Goal: Information Seeking & Learning: Understand process/instructions

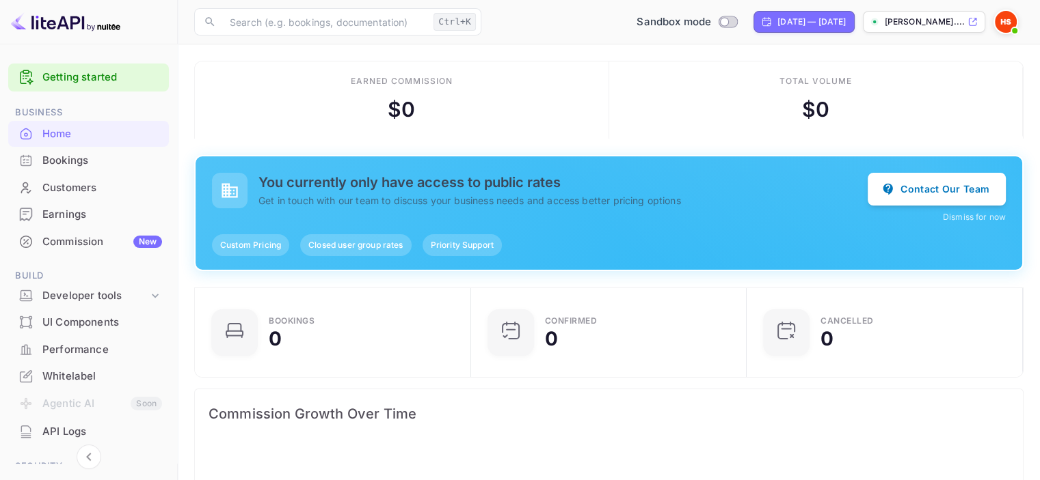
scroll to position [11, 11]
click at [96, 373] on div "Whitelabel" at bounding box center [102, 377] width 120 height 16
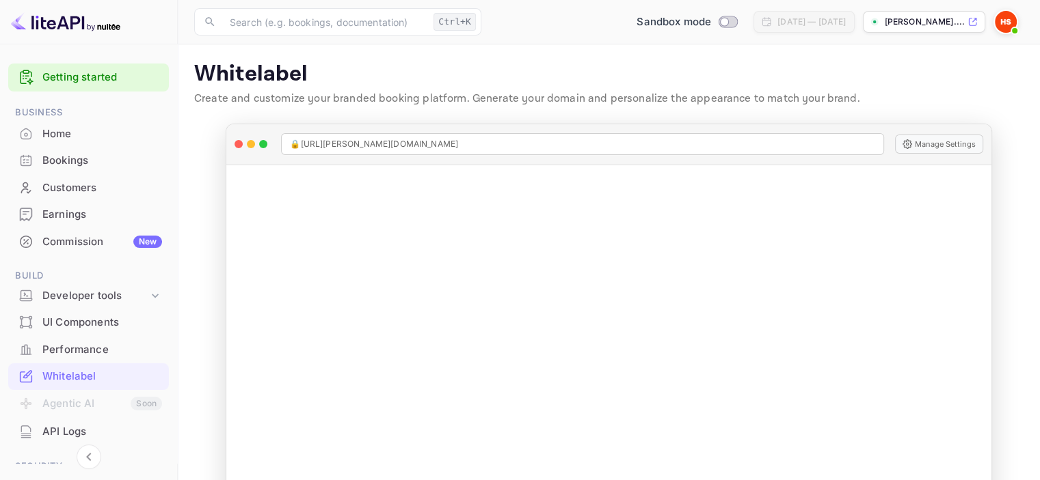
click at [973, 19] on icon at bounding box center [972, 22] width 10 height 10
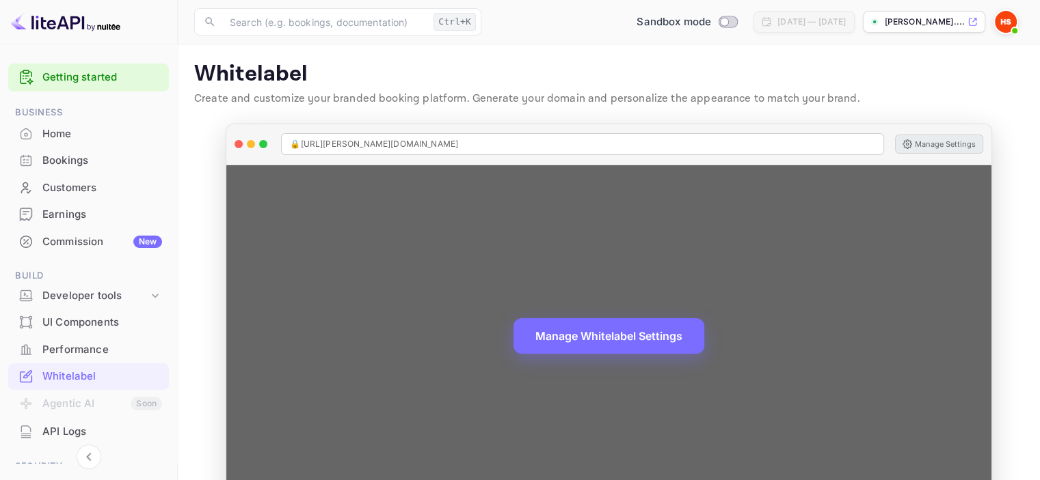
click at [947, 150] on button "Manage Settings" at bounding box center [939, 144] width 88 height 19
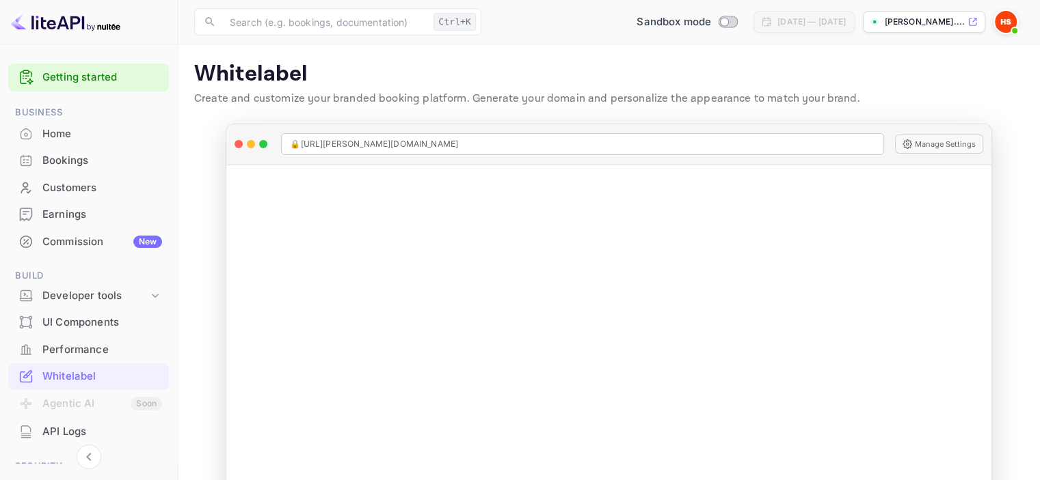
click at [77, 136] on div "Home" at bounding box center [102, 134] width 120 height 16
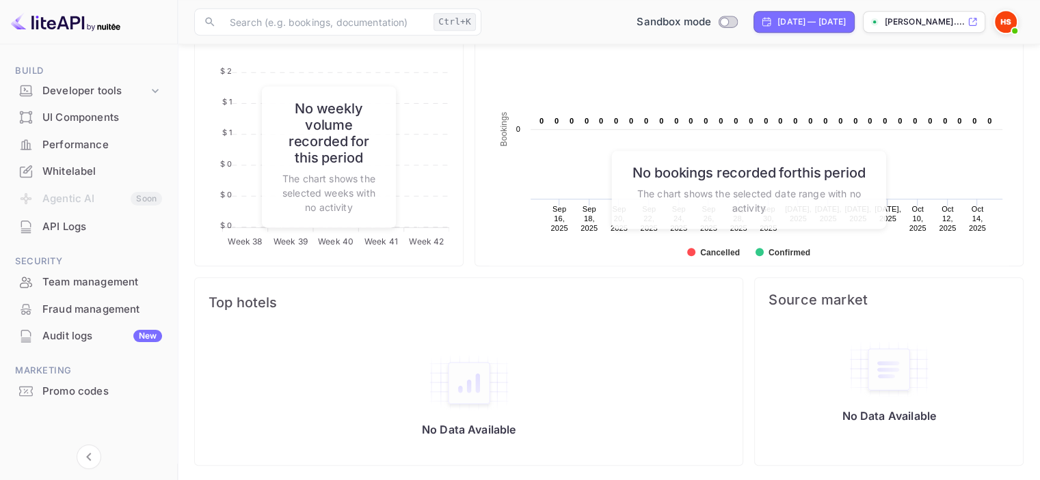
scroll to position [68, 0]
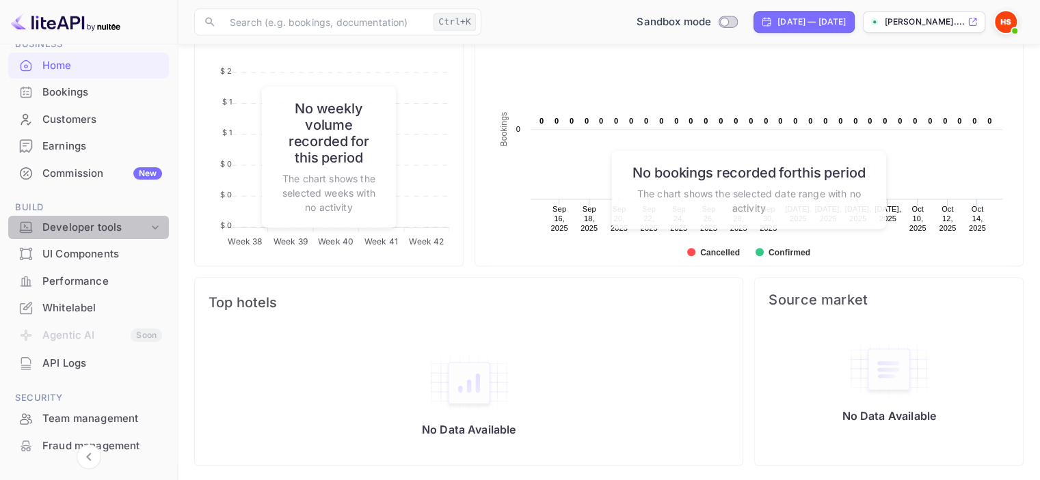
click at [144, 223] on div "Developer tools" at bounding box center [95, 228] width 106 height 16
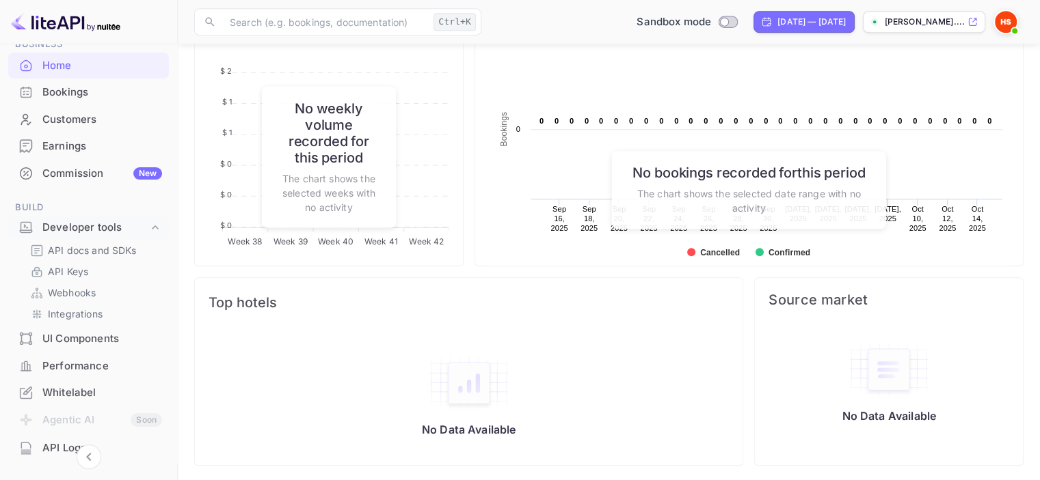
click at [92, 346] on div "UI Components" at bounding box center [102, 339] width 120 height 16
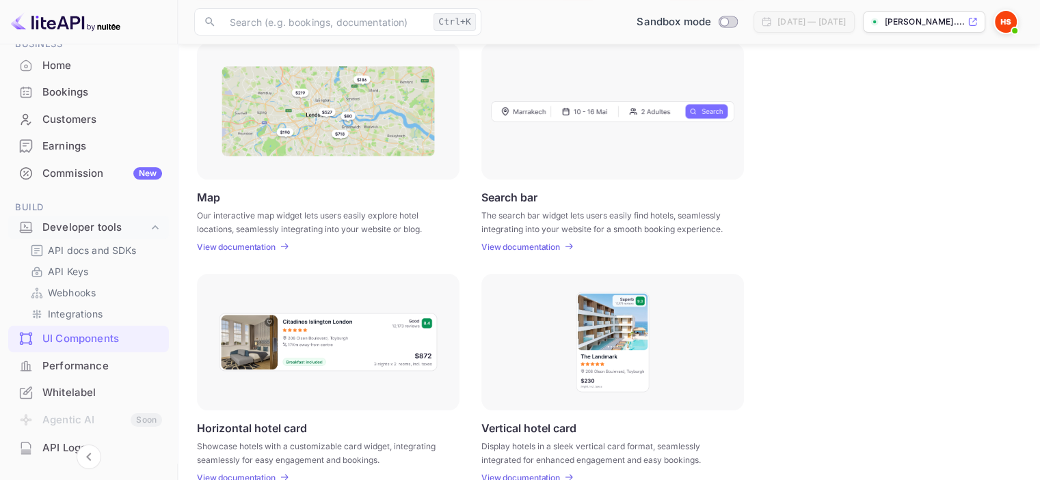
scroll to position [167, 0]
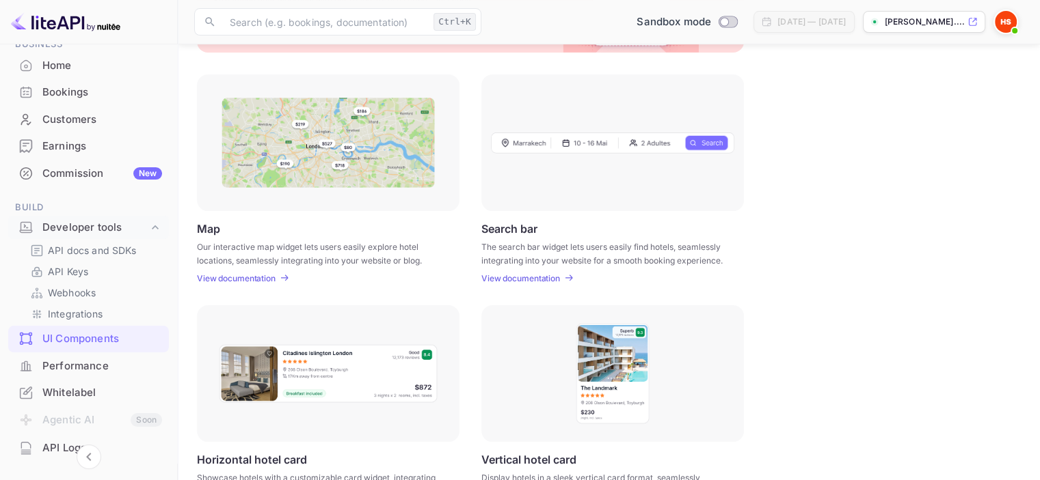
click at [533, 284] on div "UI Components Embed interactive hotel widgets into your website with customizab…" at bounding box center [608, 316] width 829 height 844
click at [558, 277] on p "View documentation" at bounding box center [520, 278] width 79 height 10
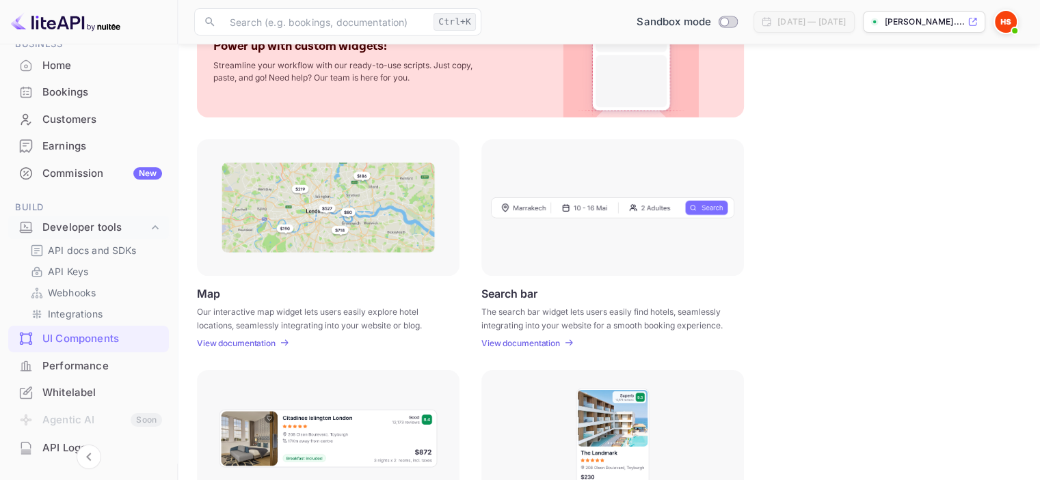
scroll to position [0, 0]
